Goal: Information Seeking & Learning: Learn about a topic

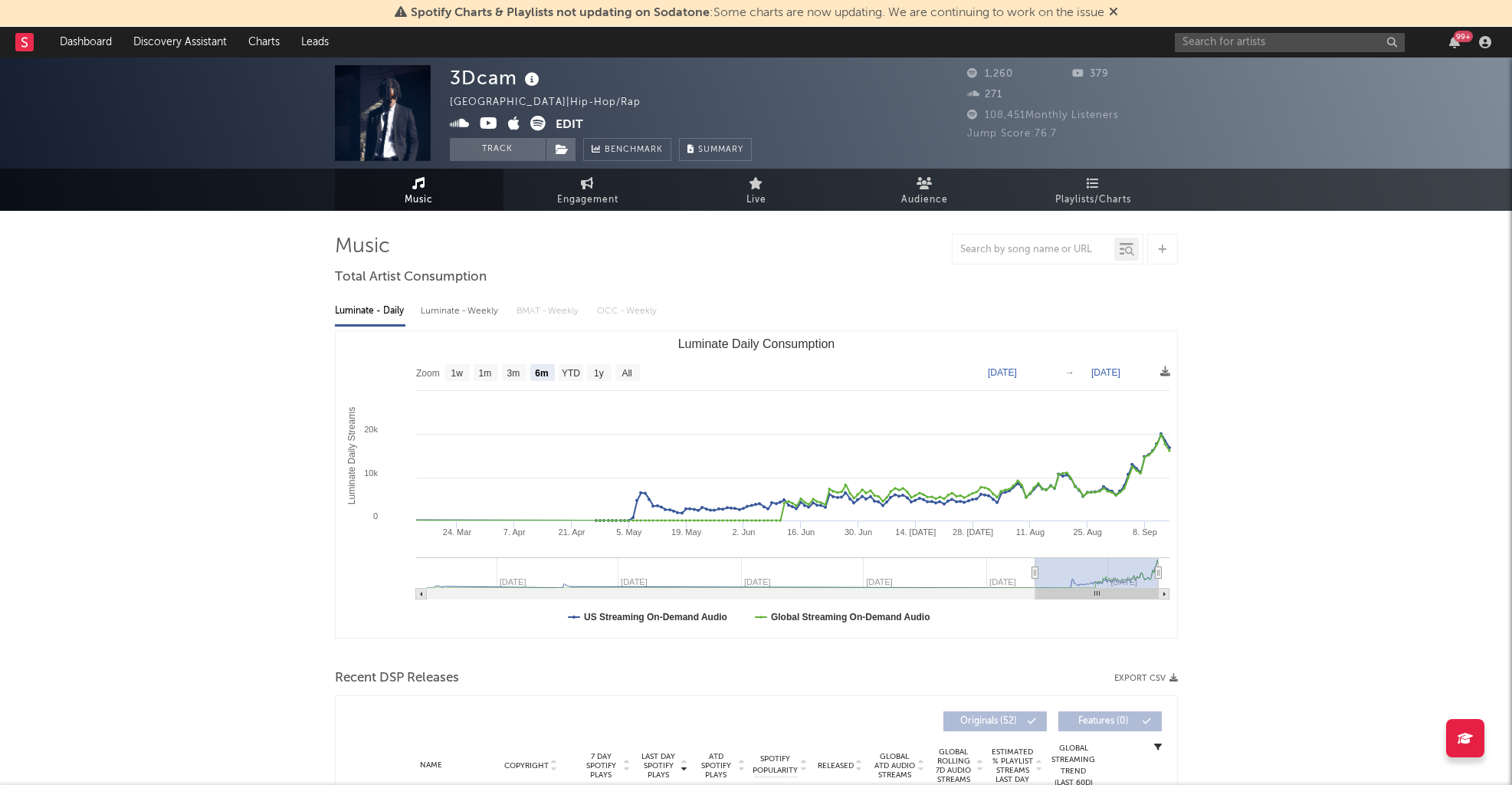
select select "6m"
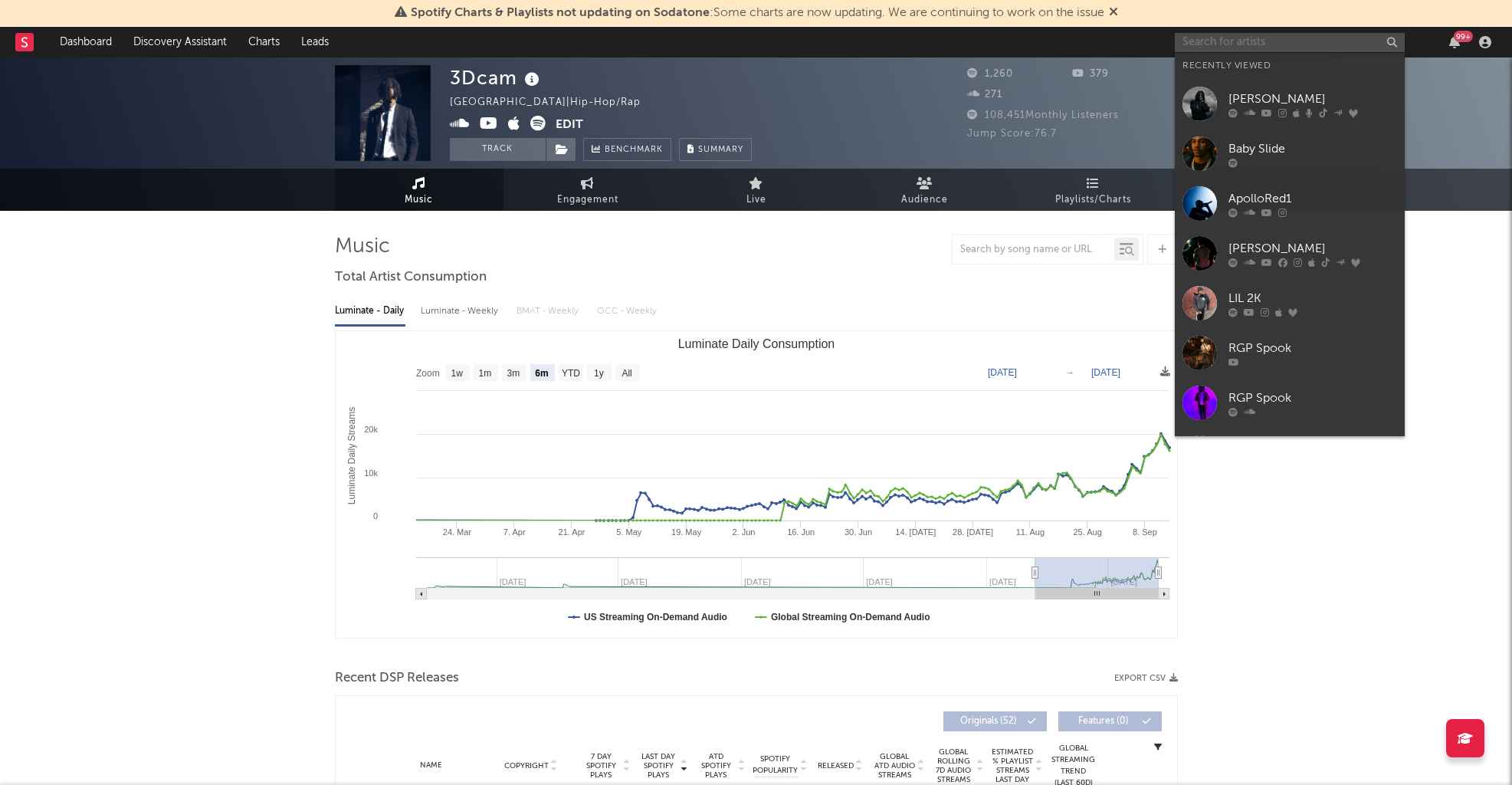
click at [1251, 36] on input "text" at bounding box center [1289, 42] width 230 height 19
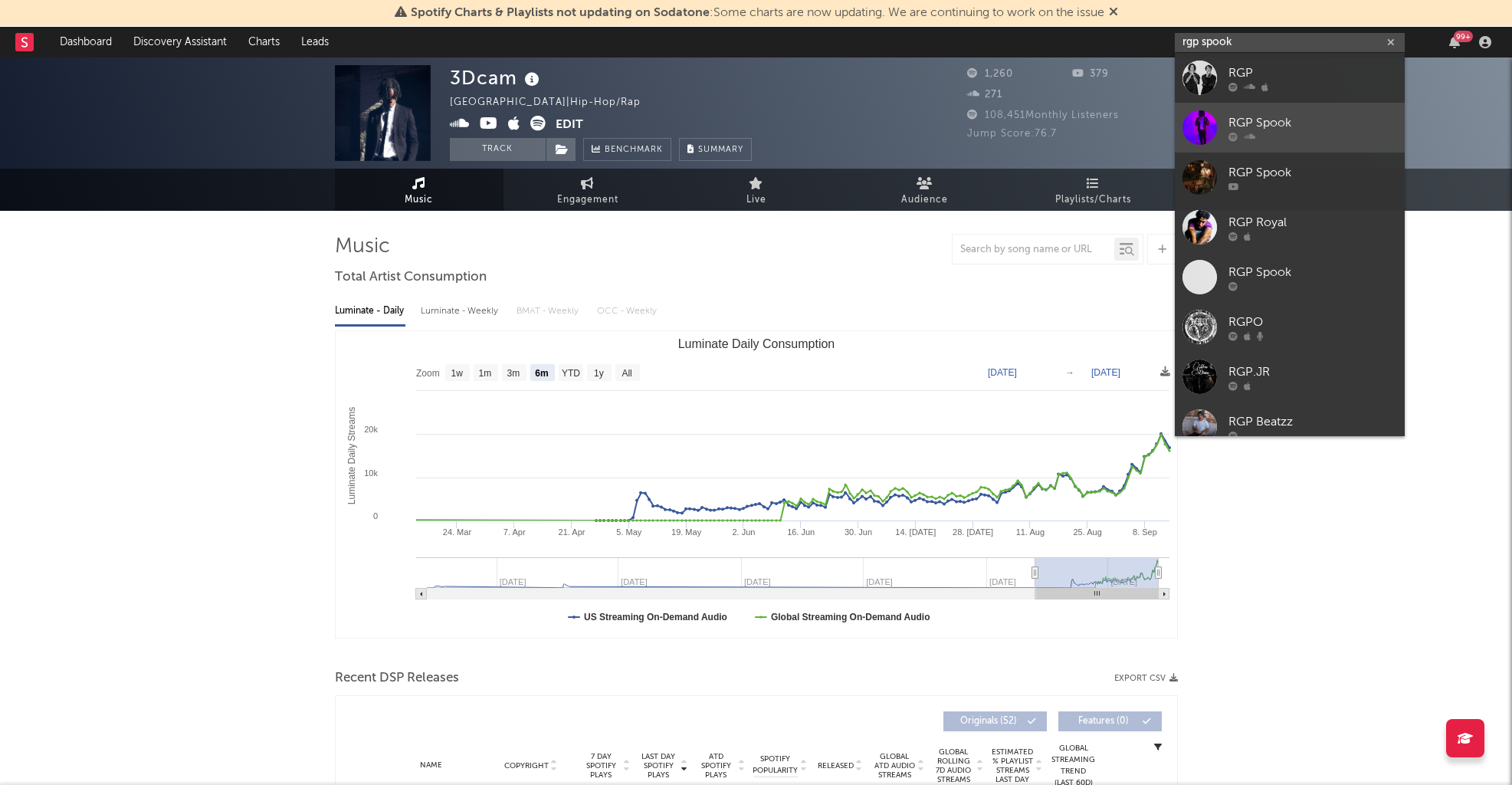
type input "rgp spook"
click at [1305, 128] on div "RGP Spook" at bounding box center [1312, 123] width 168 height 19
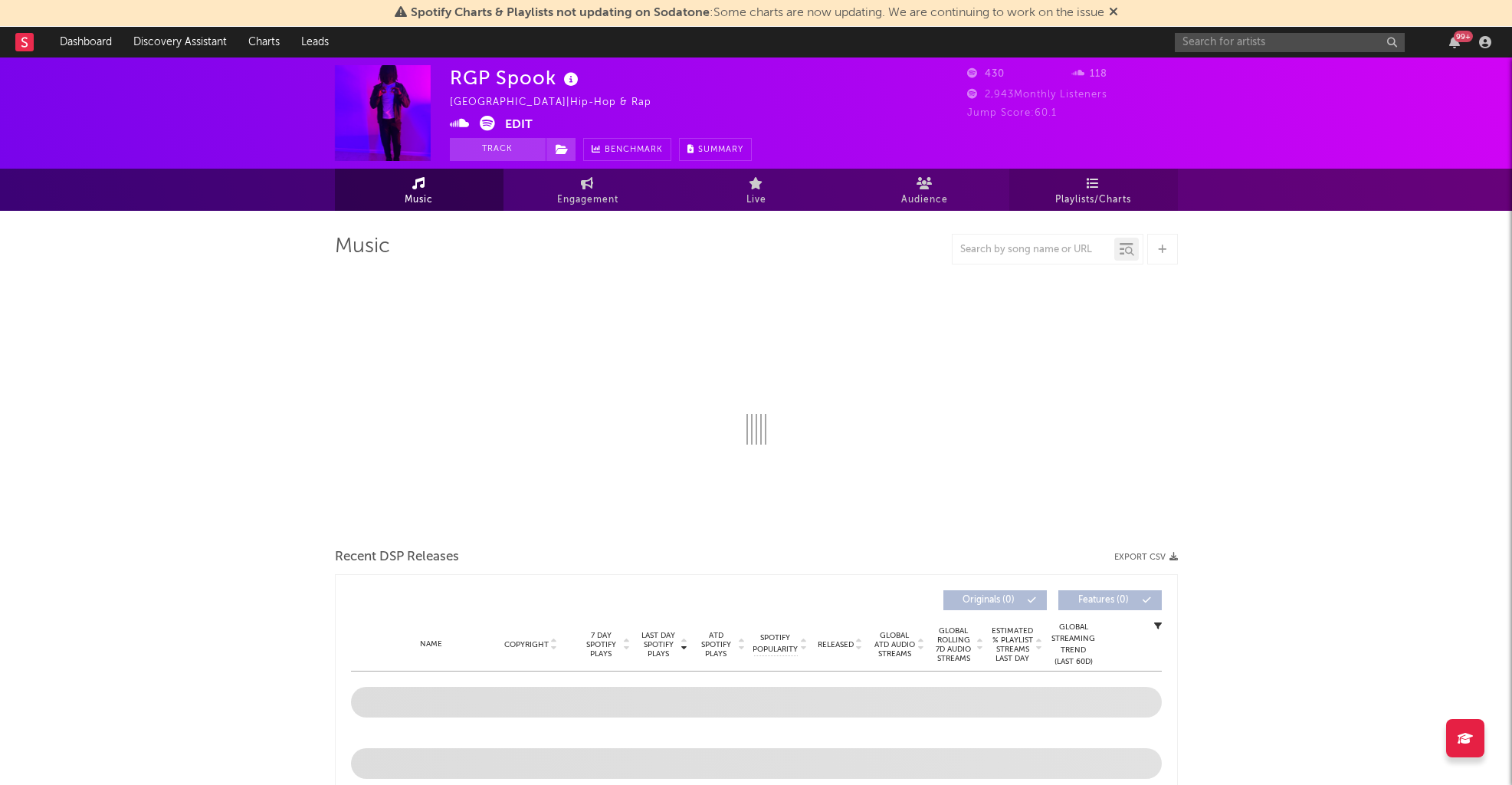
select select "1w"
